Goal: Information Seeking & Learning: Learn about a topic

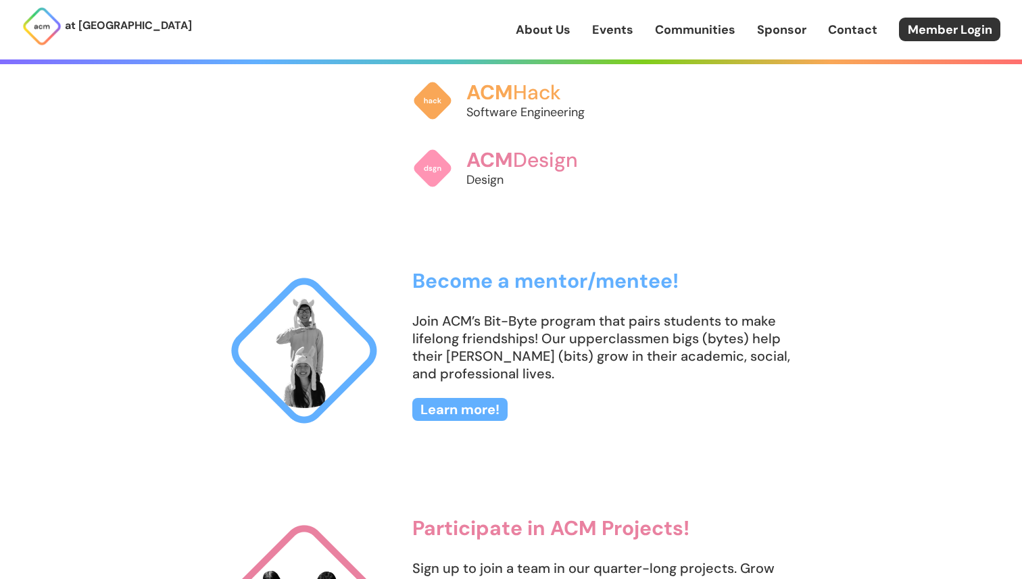
scroll to position [1165, 0]
